Goal: Transaction & Acquisition: Register for event/course

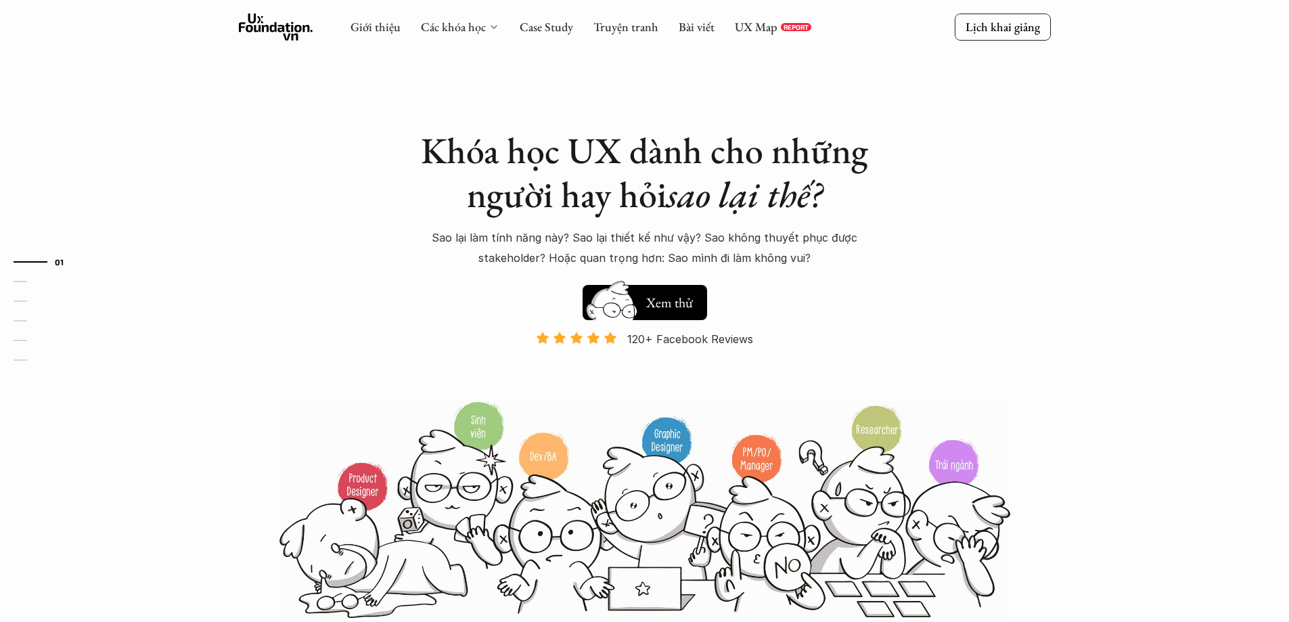
click at [489, 24] on icon at bounding box center [494, 27] width 11 height 11
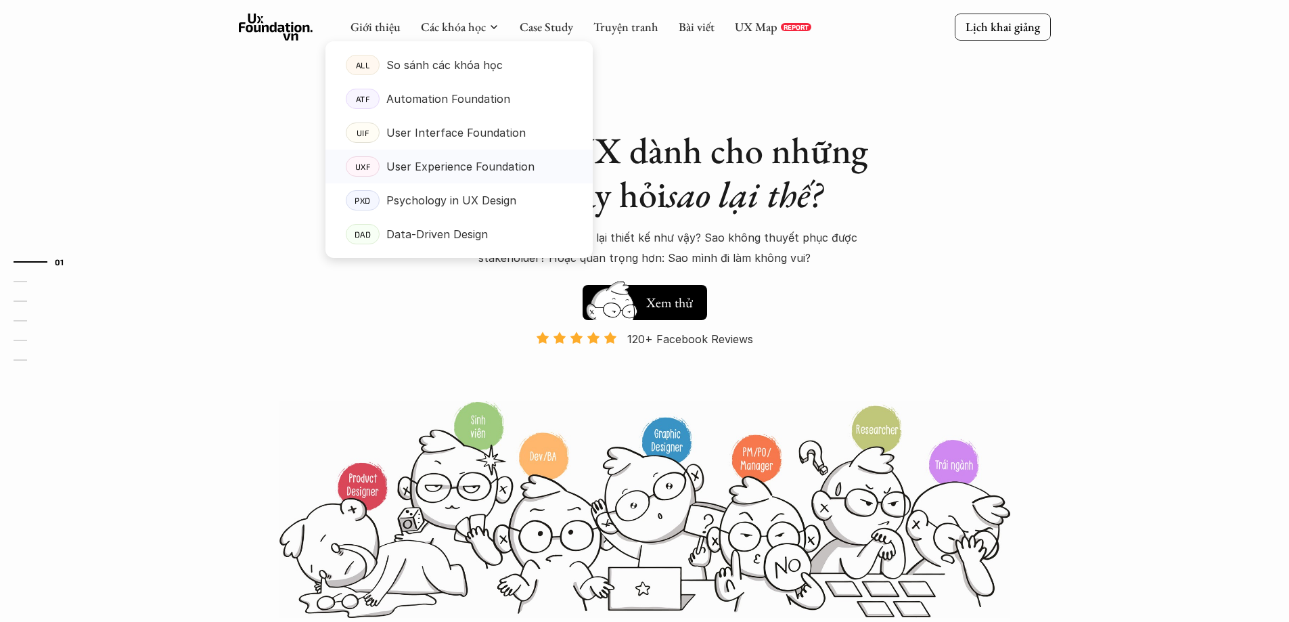
click at [403, 163] on p "User Experience Foundation" at bounding box center [460, 166] width 148 height 20
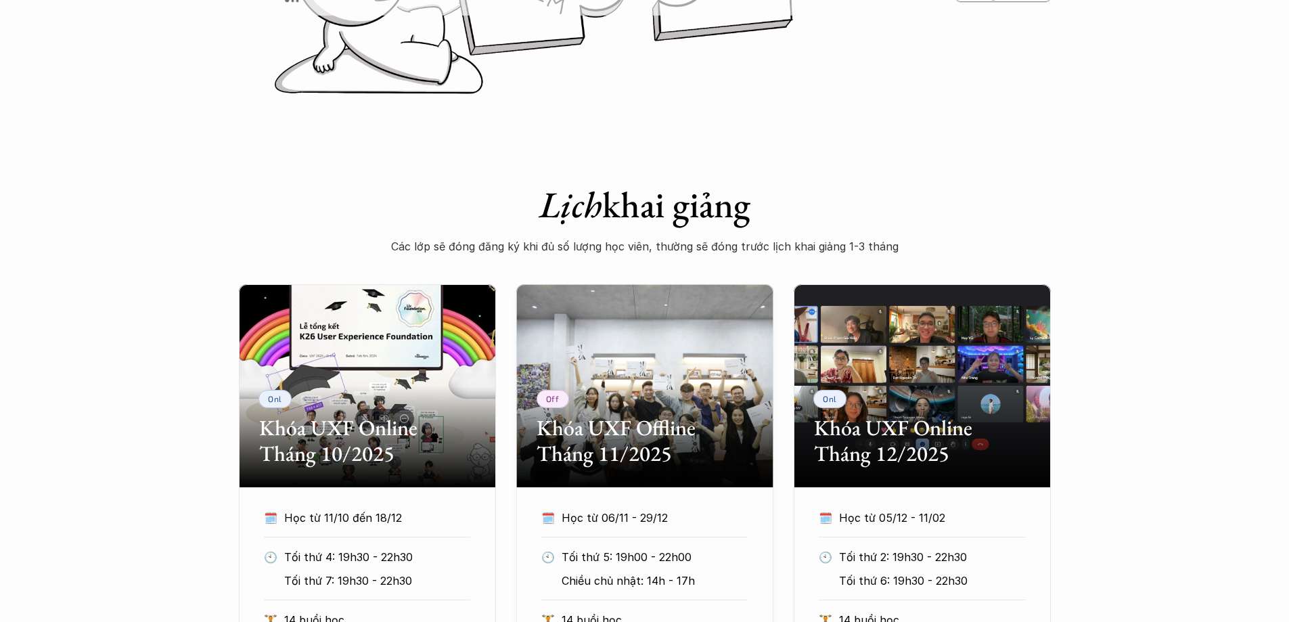
scroll to position [541, 0]
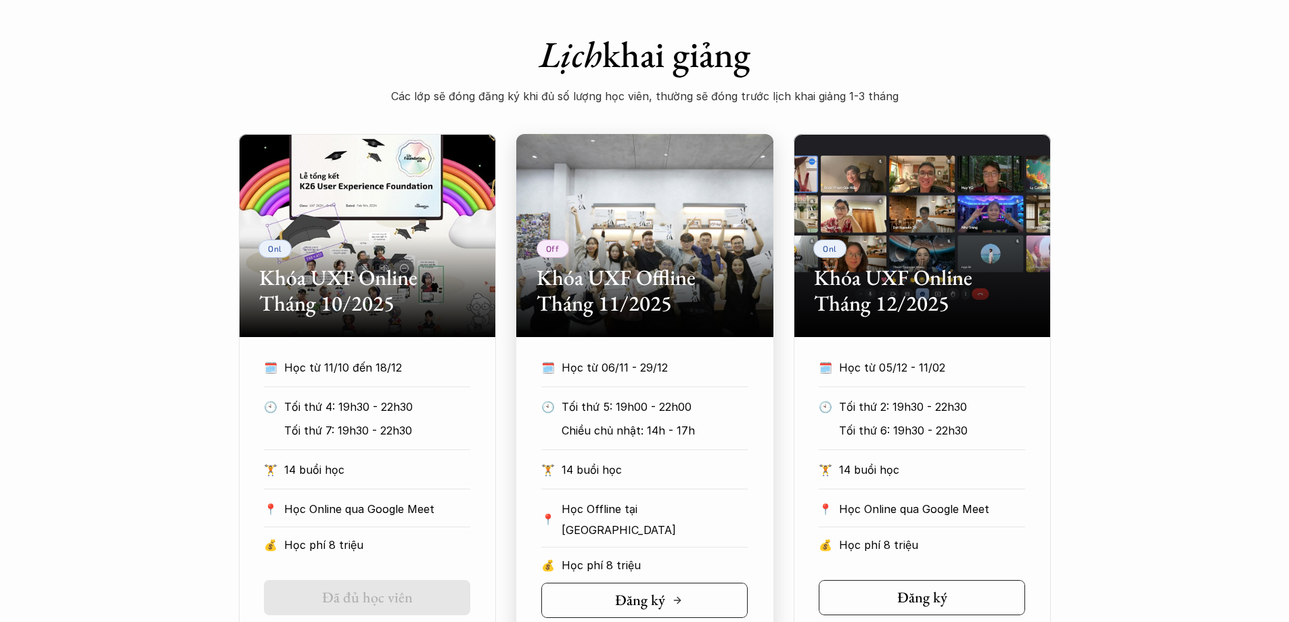
click at [631, 599] on h5 "Đăng ký" at bounding box center [640, 600] width 50 height 18
click at [1092, 369] on div "Onl Khóa UXF Online Tháng 10/2025 🗓️ Học từ 11/10 đến 18/12 🕙 Tối thứ 4: 19h30 …" at bounding box center [644, 384] width 1289 height 501
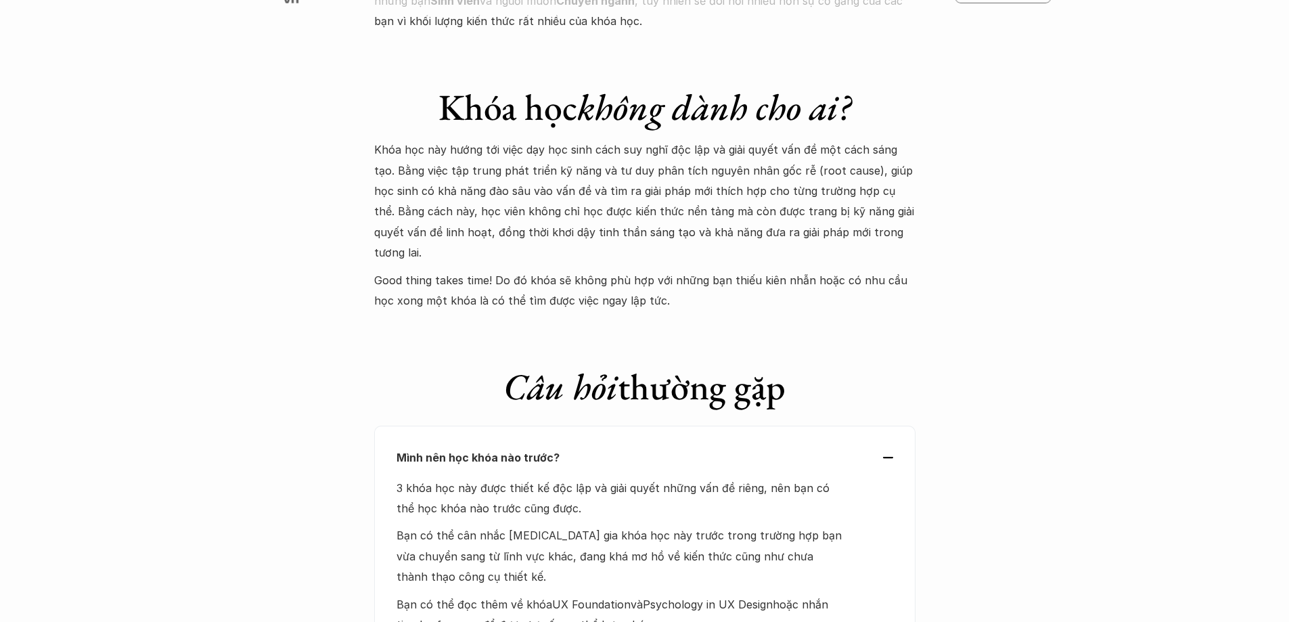
scroll to position [5414, 0]
